Goal: Task Accomplishment & Management: Complete application form

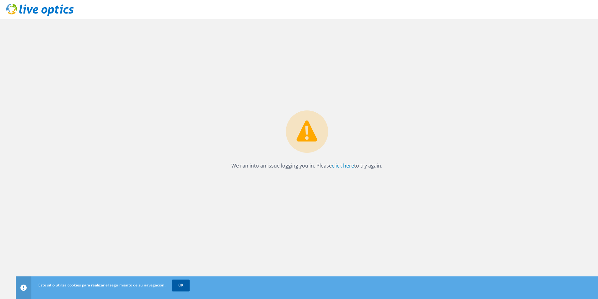
click at [187, 286] on link "OK" at bounding box center [181, 285] width 18 height 11
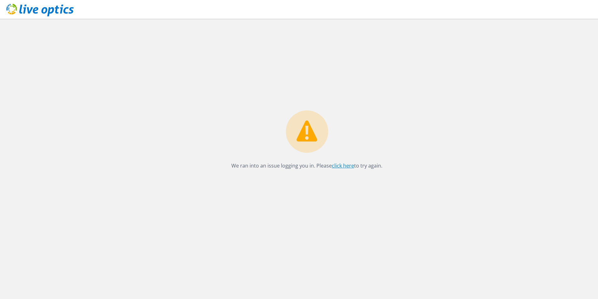
click at [340, 165] on link "click here" at bounding box center [343, 165] width 22 height 7
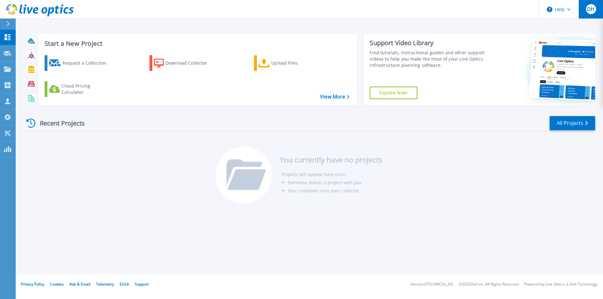
click at [591, 7] on span "DH" at bounding box center [591, 9] width 8 height 5
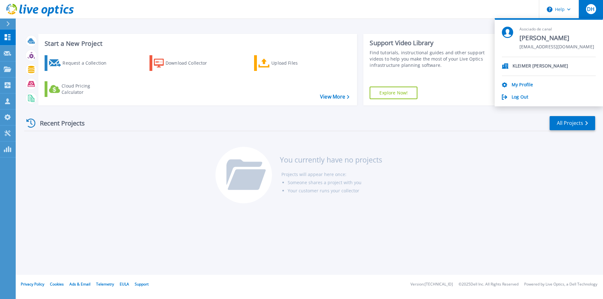
click at [493, 156] on div "Recent Projects All Projects You currently have no projects Projects will appea…" at bounding box center [309, 160] width 571 height 99
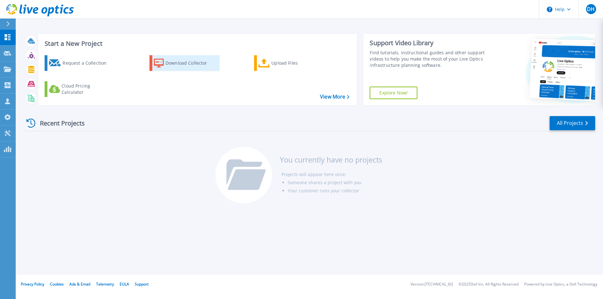
click at [189, 63] on div "Download Collector" at bounding box center [190, 63] width 50 height 13
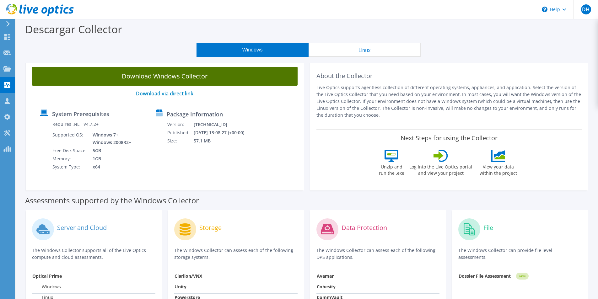
click at [178, 77] on link "Download Windows Collector" at bounding box center [165, 76] width 266 height 19
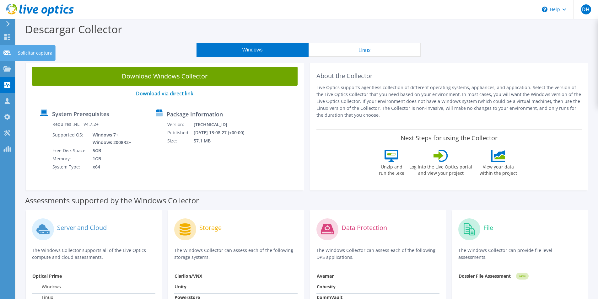
click at [10, 55] on icon at bounding box center [7, 53] width 8 height 6
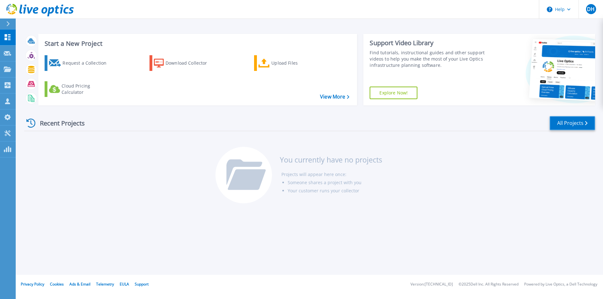
click at [572, 124] on link "All Projects" at bounding box center [572, 123] width 46 height 14
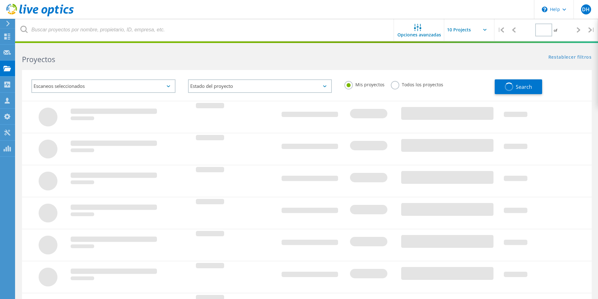
type input "1"
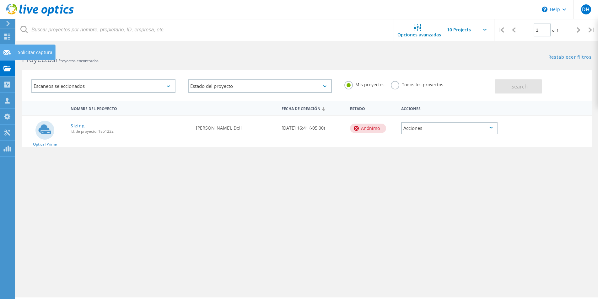
click at [6, 53] on use at bounding box center [7, 52] width 8 height 5
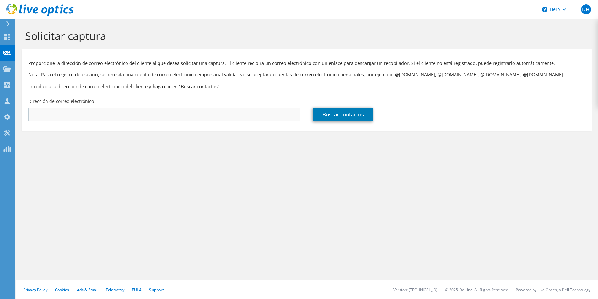
click at [61, 114] on input "text" at bounding box center [164, 115] width 272 height 14
type input "[EMAIL_ADDRESS][DOMAIN_NAME]"
click at [354, 114] on link "Buscar contactos" at bounding box center [343, 115] width 60 height 14
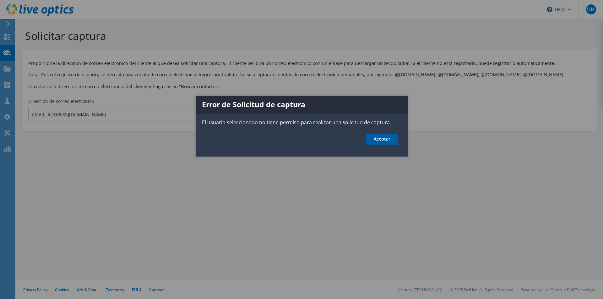
click at [380, 142] on link "Aceptar" at bounding box center [382, 140] width 32 height 12
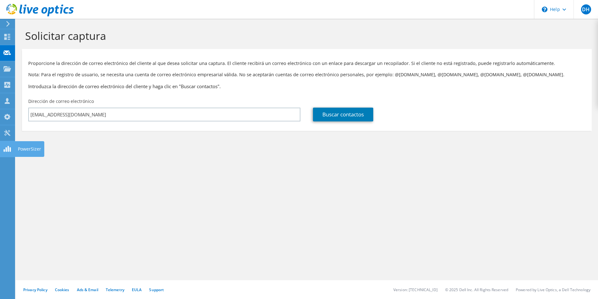
click at [5, 150] on icon at bounding box center [7, 149] width 8 height 6
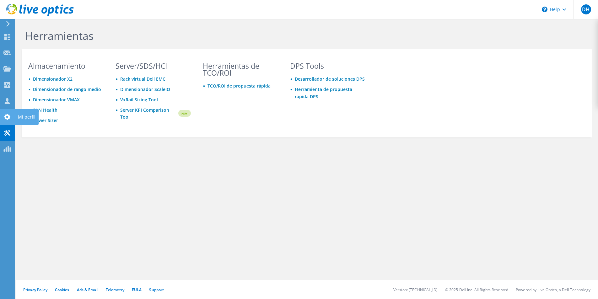
click at [8, 117] on icon at bounding box center [7, 117] width 8 height 6
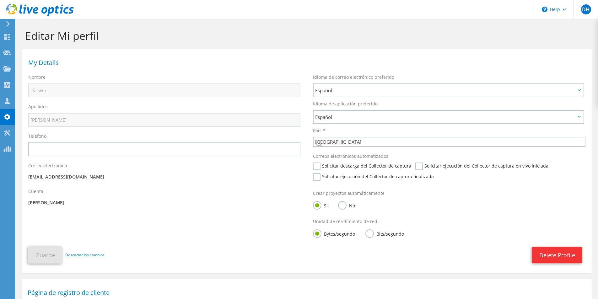
select select "62"
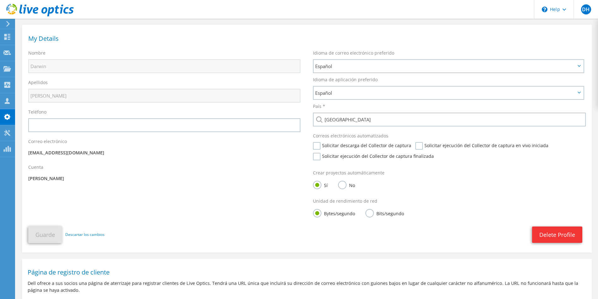
scroll to position [31, 0]
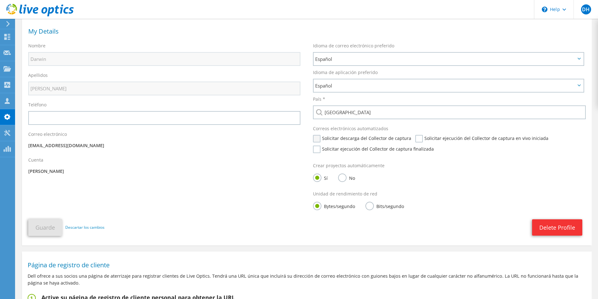
click at [350, 139] on label "Solicitar descarga del Collector de captura" at bounding box center [362, 139] width 98 height 8
click at [0, 0] on input "Solicitar descarga del Collector de captura" at bounding box center [0, 0] width 0 height 0
click at [354, 148] on label "Solicitar ejecución del Collector de captura finalizada" at bounding box center [373, 150] width 121 height 8
click at [0, 0] on input "Solicitar ejecución del Collector de captura finalizada" at bounding box center [0, 0] width 0 height 0
click at [437, 140] on label "Solicitar ejecución del Collector de captura en vivo iniciada" at bounding box center [481, 139] width 133 height 8
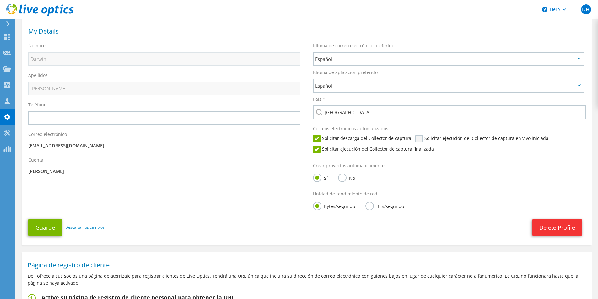
click at [0, 0] on input "Solicitar ejecución del Collector de captura en vivo iniciada" at bounding box center [0, 0] width 0 height 0
click at [46, 232] on button "Guarde" at bounding box center [45, 227] width 34 height 17
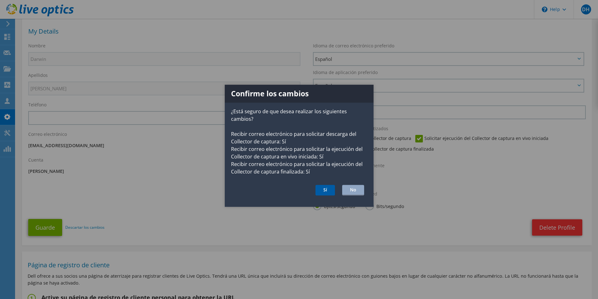
click at [324, 188] on button "Sí" at bounding box center [325, 190] width 19 height 11
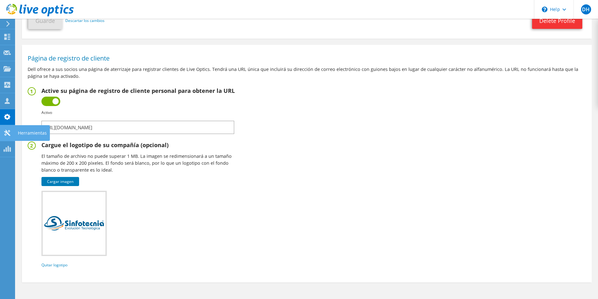
scroll to position [247, 0]
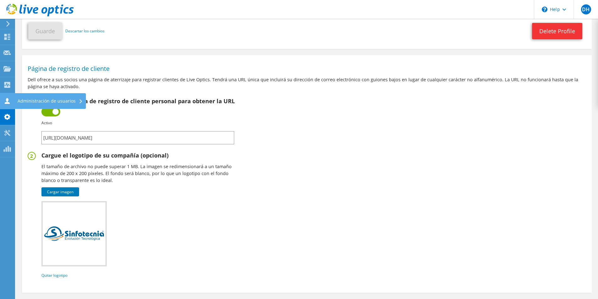
click at [8, 101] on use at bounding box center [7, 101] width 5 height 6
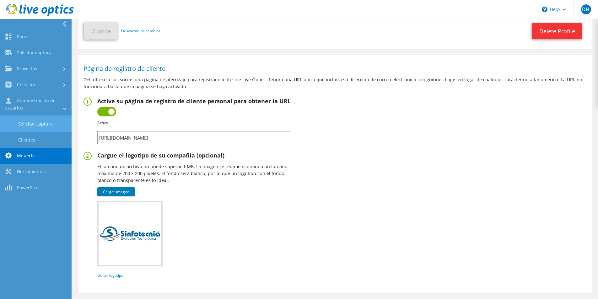
click at [29, 122] on link "Solicitar captura" at bounding box center [36, 124] width 72 height 16
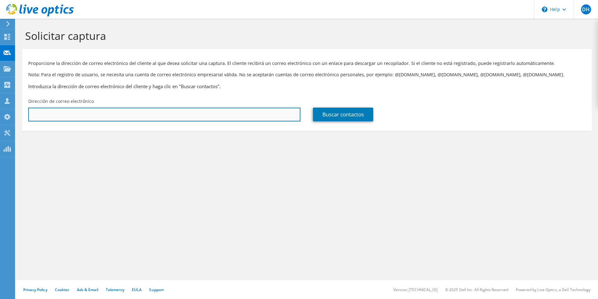
click at [77, 112] on input "text" at bounding box center [164, 115] width 272 height 14
type input "[EMAIL_ADDRESS][DOMAIN_NAME]"
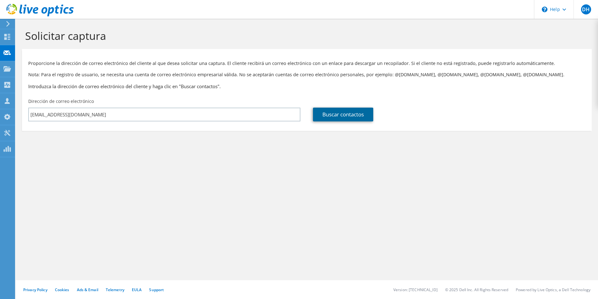
click at [338, 116] on link "Buscar contactos" at bounding box center [343, 115] width 60 height 14
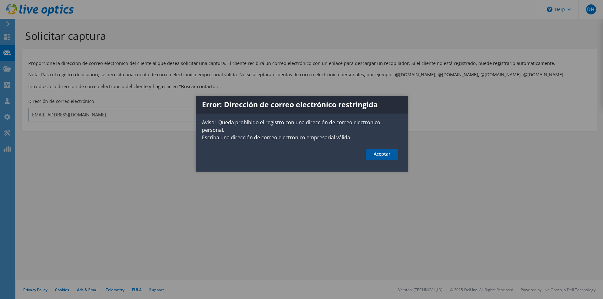
click at [386, 150] on link "Aceptar" at bounding box center [382, 155] width 32 height 12
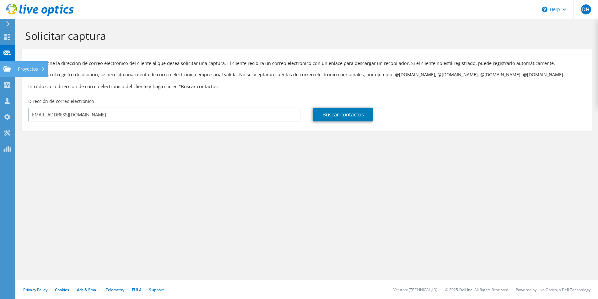
click at [8, 70] on use at bounding box center [7, 68] width 8 height 5
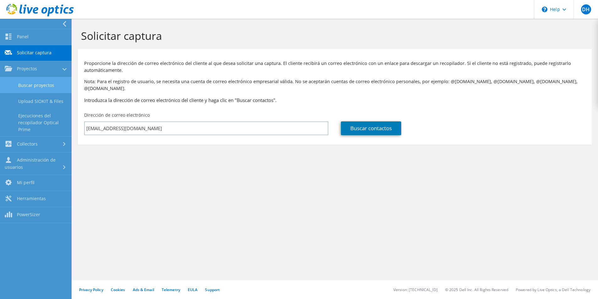
click at [30, 86] on link "Buscar proyectos" at bounding box center [36, 85] width 72 height 16
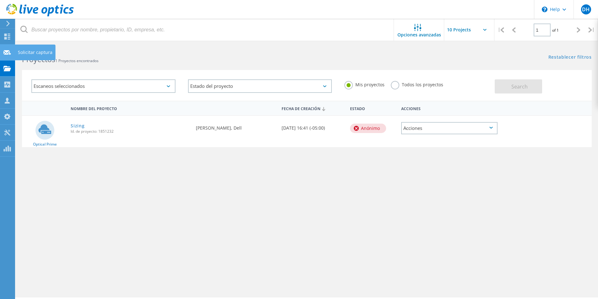
click at [4, 51] on use at bounding box center [7, 52] width 8 height 5
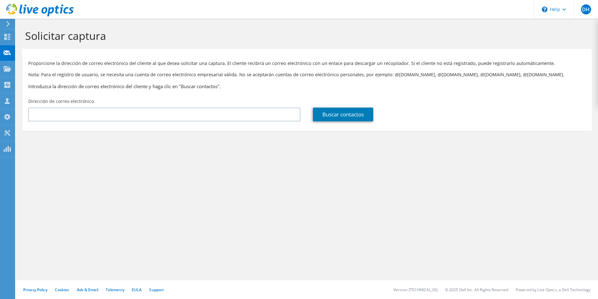
click at [8, 22] on icon at bounding box center [8, 24] width 5 height 6
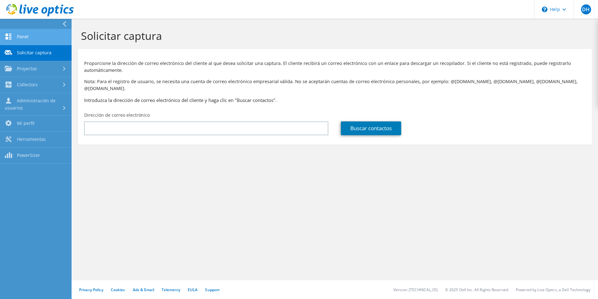
click at [19, 40] on link "Panel" at bounding box center [36, 37] width 72 height 16
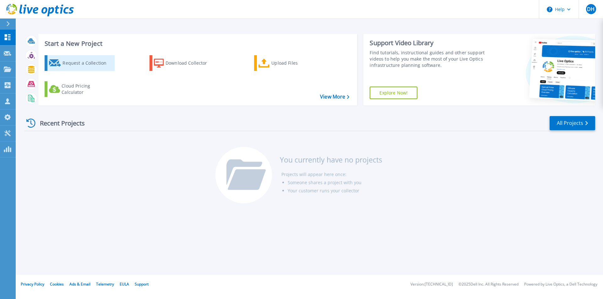
click at [84, 64] on div "Request a Collection" at bounding box center [87, 63] width 50 height 13
